Goal: Navigation & Orientation: Find specific page/section

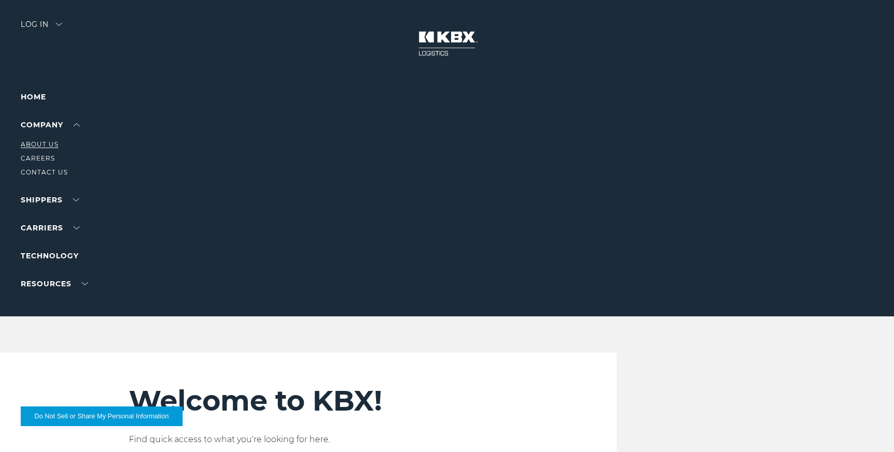
click at [52, 144] on link "About Us" at bounding box center [40, 144] width 38 height 8
click at [38, 188] on link "Trucking" at bounding box center [40, 186] width 39 height 8
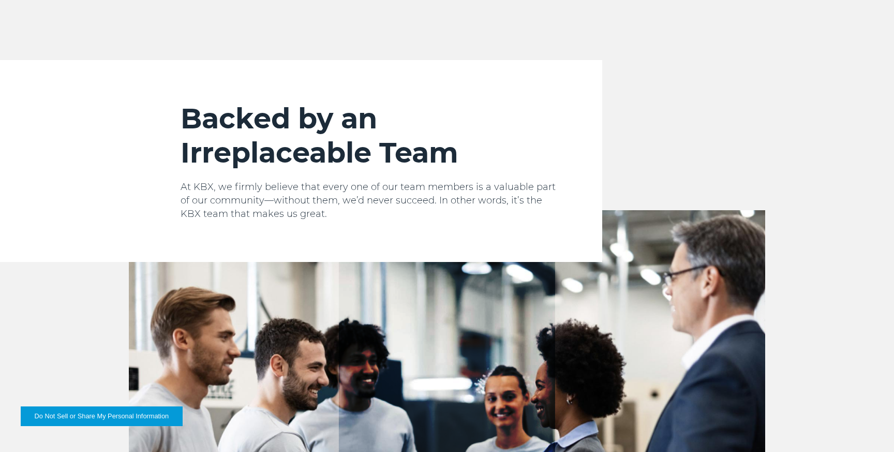
scroll to position [983, 0]
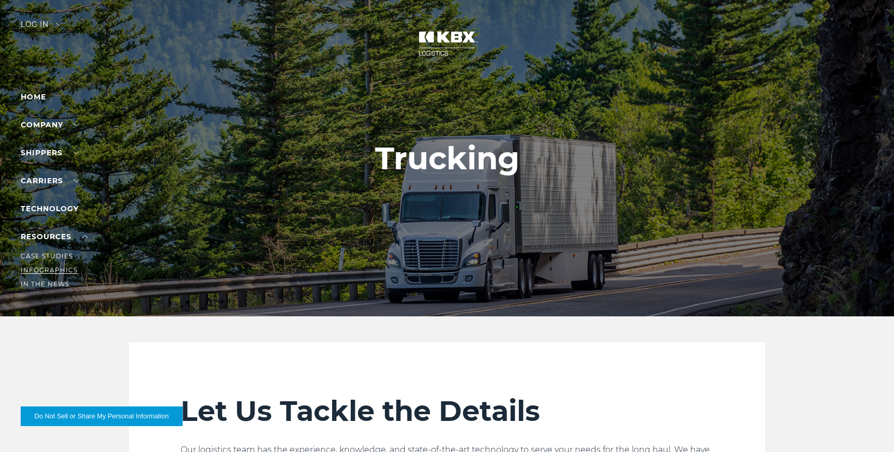
click at [51, 270] on link "Infographics" at bounding box center [49, 270] width 57 height 8
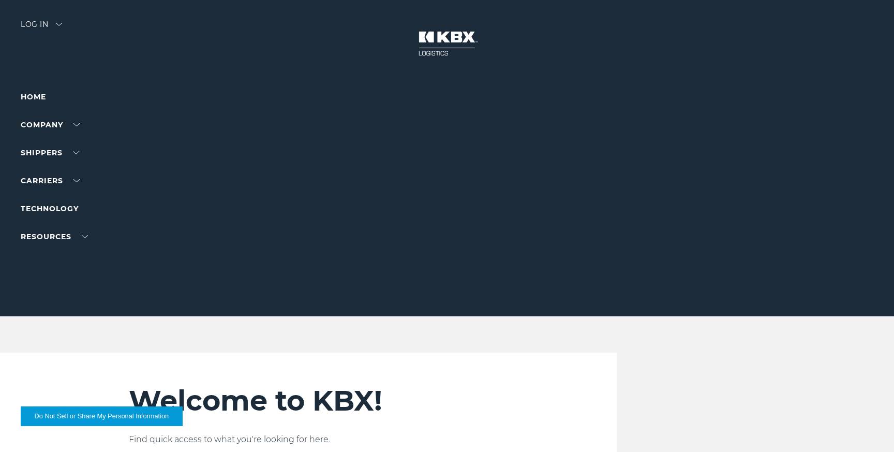
click at [27, 22] on div "Log in" at bounding box center [41, 28] width 41 height 15
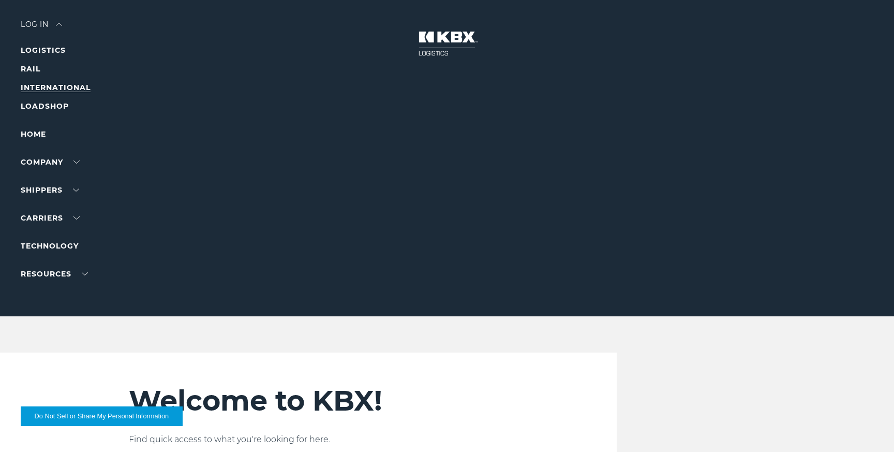
click at [32, 85] on link "INTERNATIONAL" at bounding box center [56, 87] width 70 height 9
